Goal: Task Accomplishment & Management: Use online tool/utility

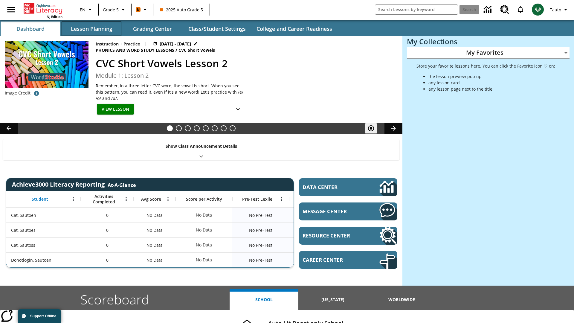
click at [91, 29] on button "Lesson Planning" at bounding box center [92, 29] width 60 height 14
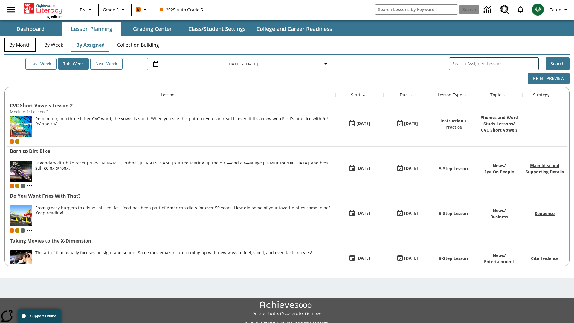
click at [20, 45] on button "By Month" at bounding box center [19, 45] width 31 height 14
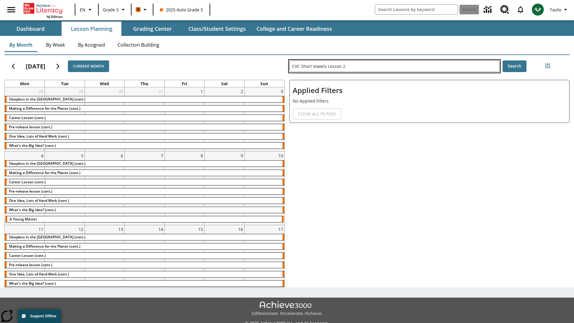
type input "CVC Short Vowels Lesson 2"
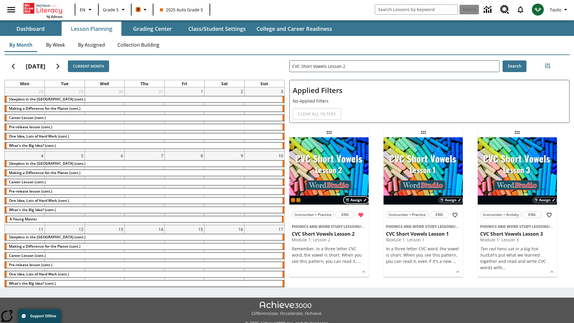
click at [356, 200] on span "Assign" at bounding box center [356, 199] width 12 height 5
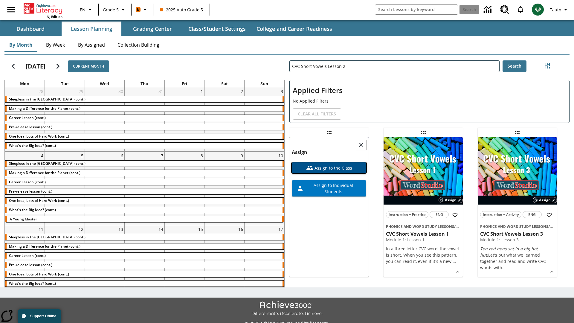
click at [329, 165] on span "Assign to the Class" at bounding box center [332, 168] width 39 height 6
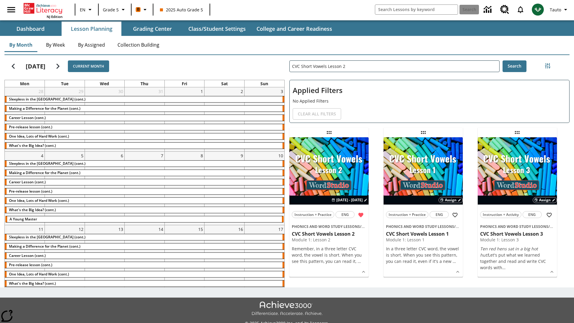
scroll to position [13, 0]
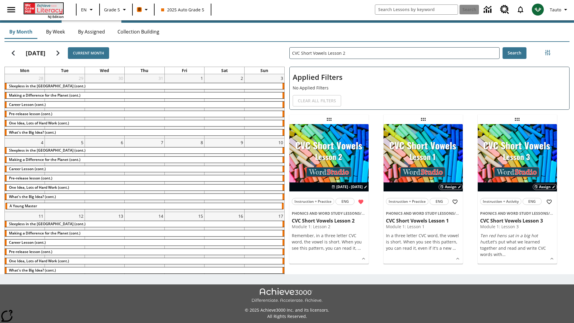
click at [43, 8] on icon "Home" at bounding box center [44, 8] width 40 height 11
